Goal: Use online tool/utility: Use online tool/utility

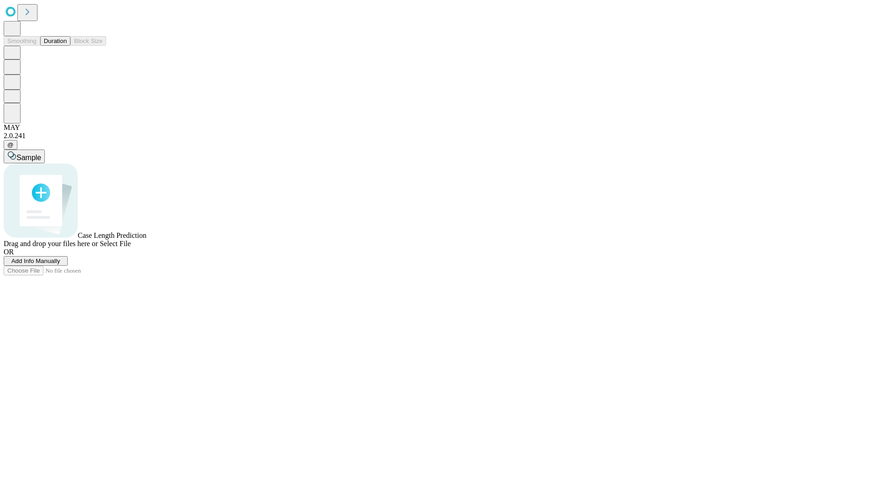
click at [67, 46] on button "Duration" at bounding box center [55, 41] width 30 height 10
click at [60, 264] on span "Add Info Manually" at bounding box center [35, 261] width 49 height 7
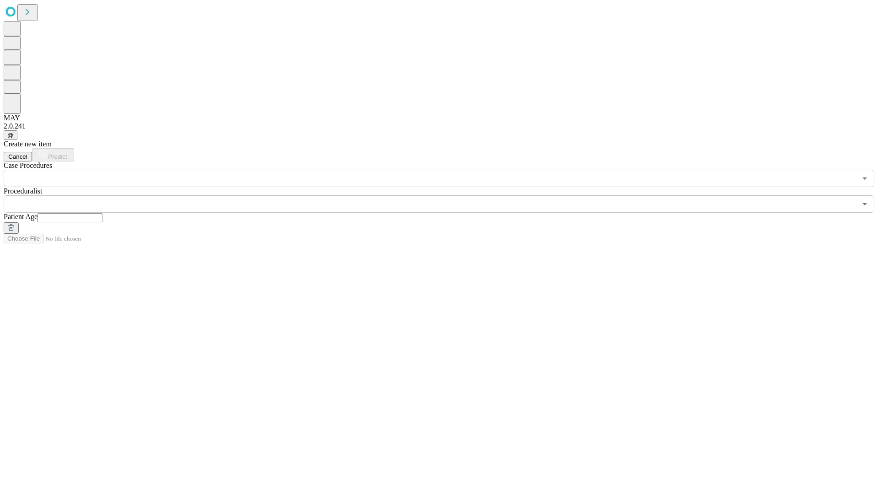
click at [102, 213] on input "text" at bounding box center [70, 217] width 65 height 9
type input "**"
click at [446, 195] on input "text" at bounding box center [430, 203] width 853 height 17
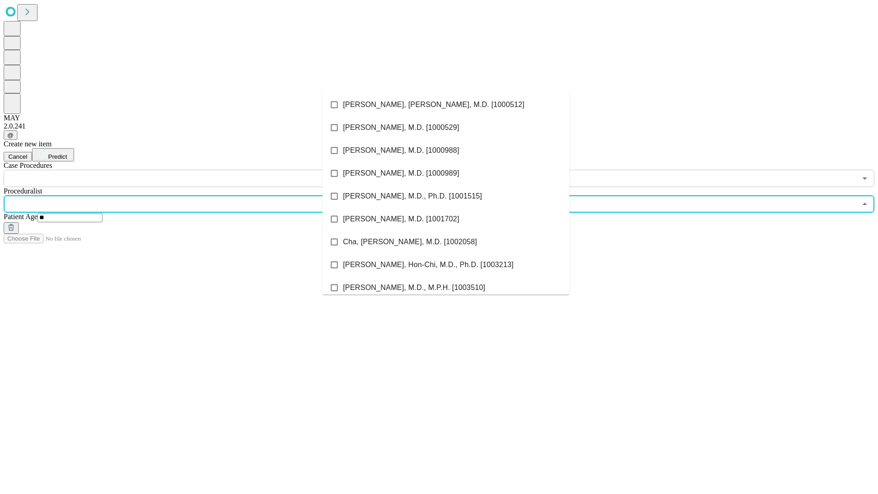
click at [446, 105] on li "[PERSON_NAME], [PERSON_NAME], M.D. [1000512]" at bounding box center [446, 104] width 247 height 23
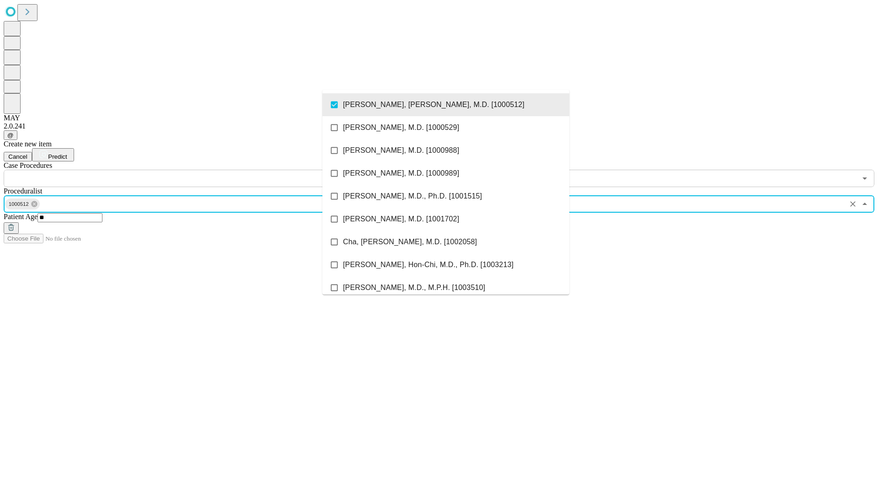
click at [192, 170] on input "text" at bounding box center [430, 178] width 853 height 17
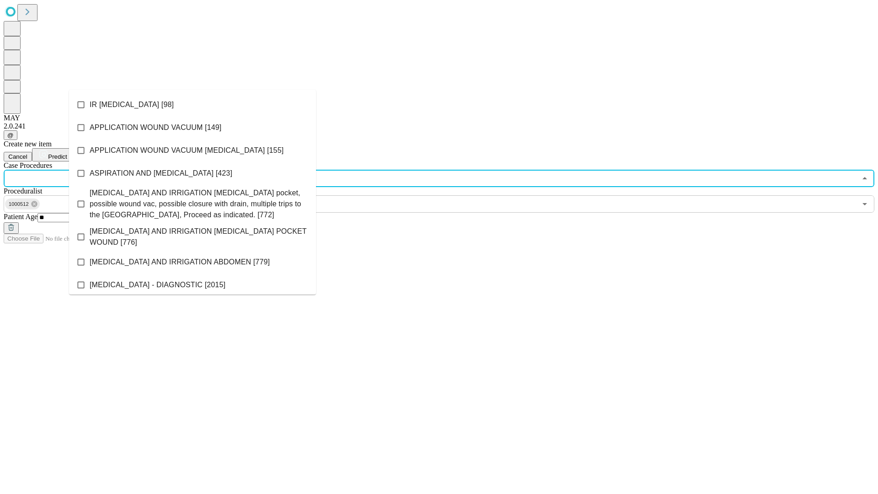
click at [193, 105] on li "IR [MEDICAL_DATA] [98]" at bounding box center [192, 104] width 247 height 23
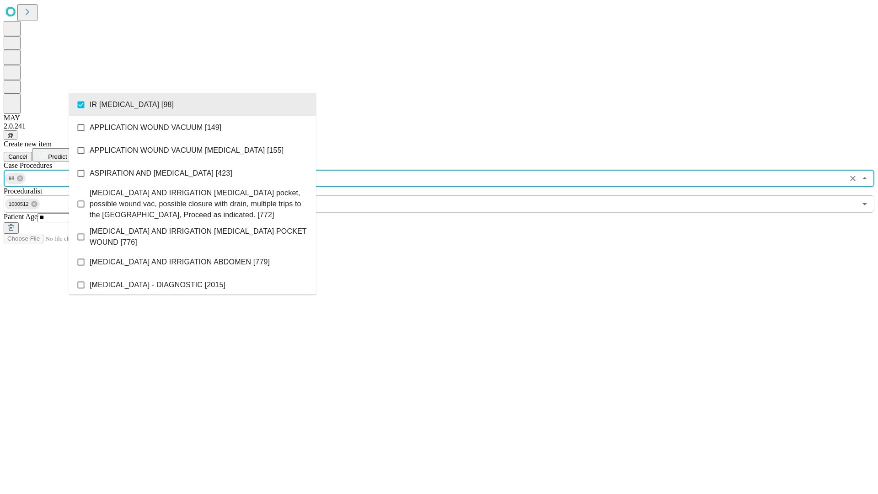
click at [67, 153] on span "Predict" at bounding box center [57, 156] width 19 height 7
